Goal: Transaction & Acquisition: Purchase product/service

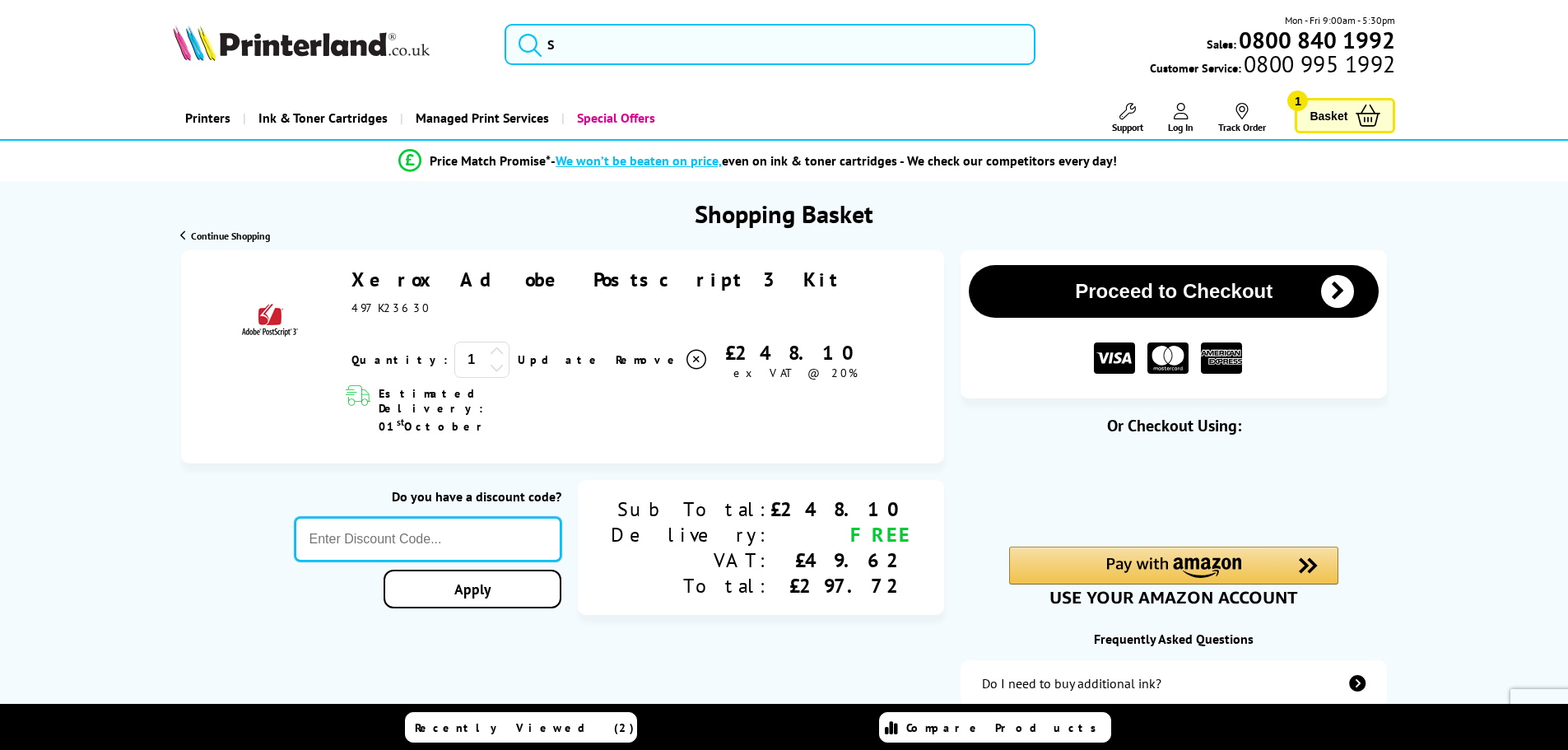
drag, startPoint x: 0, startPoint y: 0, endPoint x: 446, endPoint y: 509, distance: 676.8
click at [446, 517] on input "text" at bounding box center [428, 539] width 268 height 45
paste input "BROWSE10"
type input "BROWSE10"
click at [539, 564] on div "Proceed to Checkout Shopping Basket 1 Update" at bounding box center [784, 568] width 1568 height 634
